Goal: Complete application form

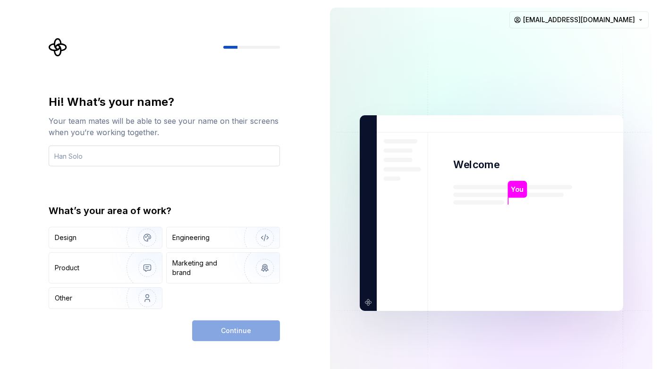
click at [84, 156] on input "text" at bounding box center [164, 155] width 231 height 21
click at [267, 155] on input "Abdelkrim" at bounding box center [164, 155] width 231 height 21
type input "Abdelkrim"
click at [286, 222] on div "Hi! What’s your name? Your team mates will be able to see your name on their sc…" at bounding box center [167, 189] width 248 height 303
click at [204, 234] on div "Engineering" at bounding box center [190, 237] width 37 height 9
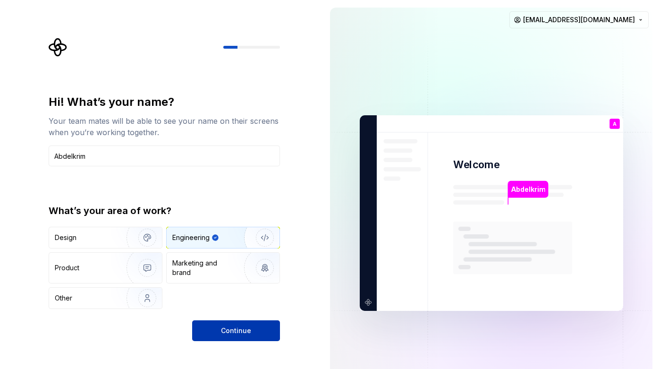
click at [243, 328] on span "Continue" at bounding box center [236, 330] width 30 height 9
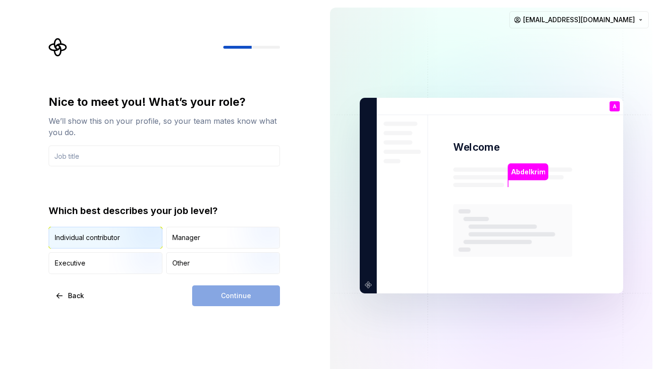
click at [119, 240] on img "button" at bounding box center [139, 249] width 60 height 63
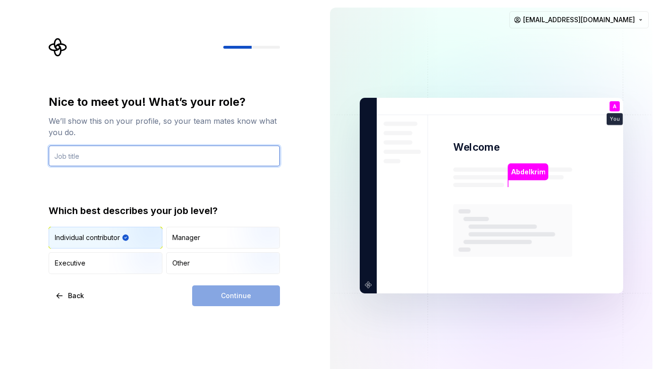
click at [130, 160] on input "text" at bounding box center [164, 155] width 231 height 21
type input ","
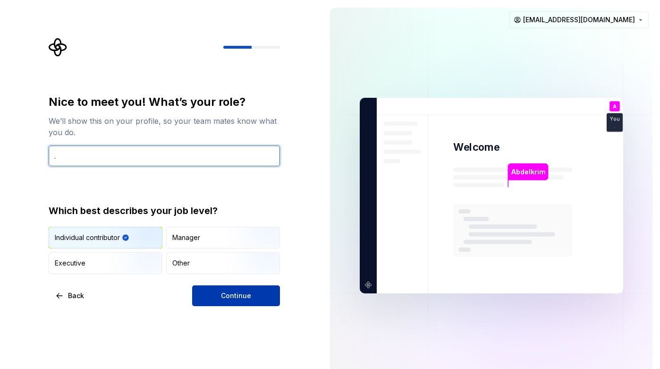
type input "."
click at [255, 299] on button "Continue" at bounding box center [236, 295] width 88 height 21
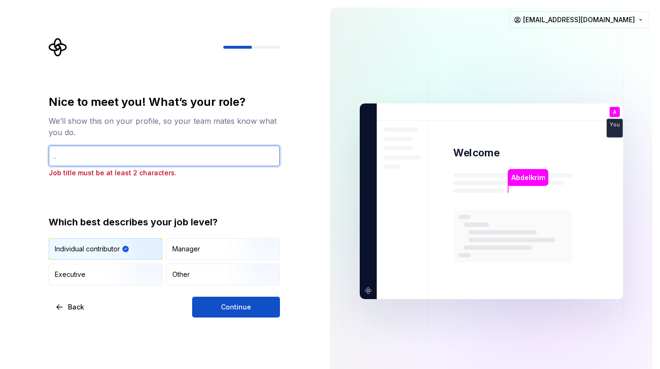
click at [151, 159] on input "." at bounding box center [164, 155] width 231 height 21
type input "jk"
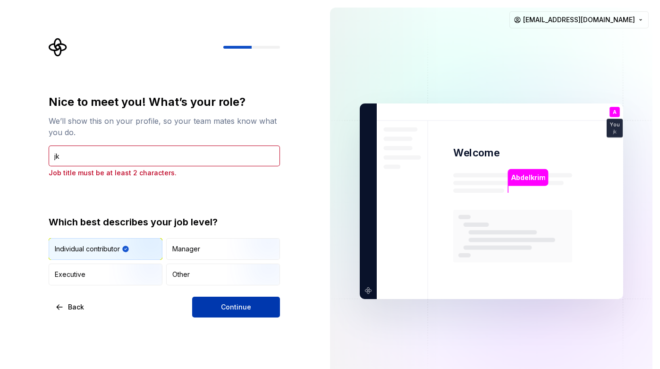
click at [234, 304] on span "Continue" at bounding box center [236, 306] width 30 height 9
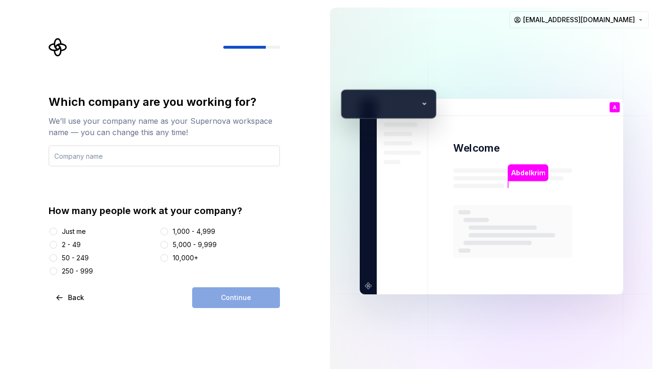
click at [177, 158] on input "text" at bounding box center [164, 155] width 231 height 21
type input "lo"
click at [53, 227] on div at bounding box center [53, 231] width 9 height 9
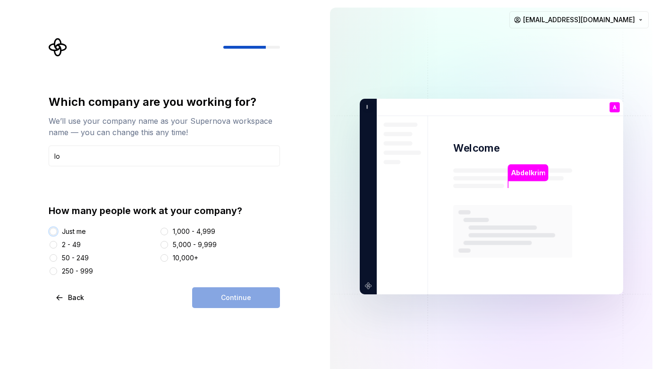
click at [55, 230] on button "Just me" at bounding box center [54, 232] width 8 height 8
click at [230, 295] on span "Continue" at bounding box center [236, 297] width 30 height 9
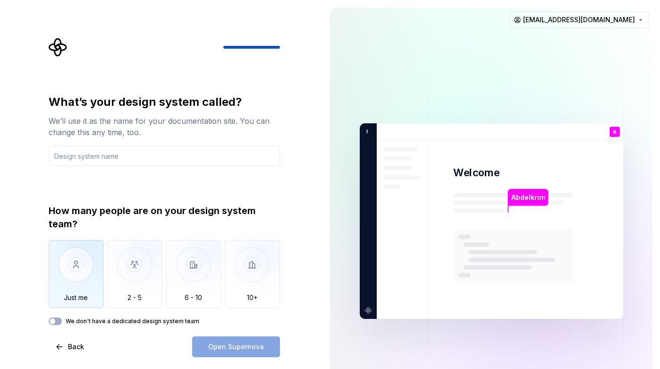
click at [89, 268] on img "button" at bounding box center [76, 271] width 55 height 63
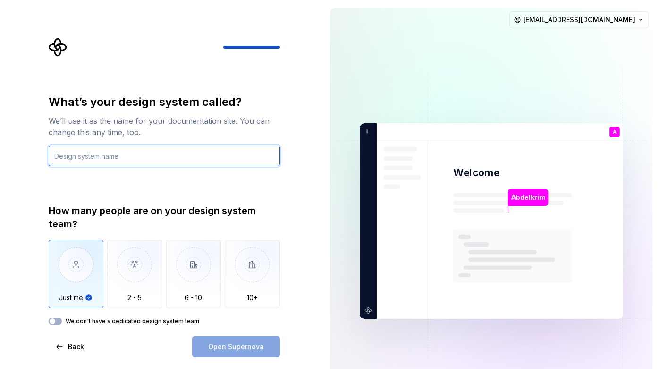
click at [116, 155] on input "text" at bounding box center [164, 155] width 231 height 21
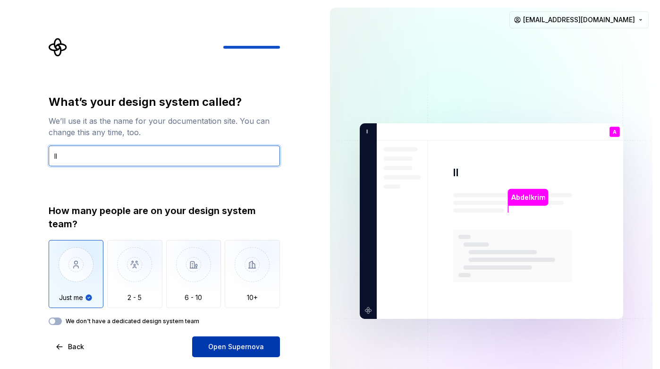
type input "ll"
click at [248, 346] on span "Open Supernova" at bounding box center [236, 346] width 56 height 9
